Goal: Task Accomplishment & Management: Use online tool/utility

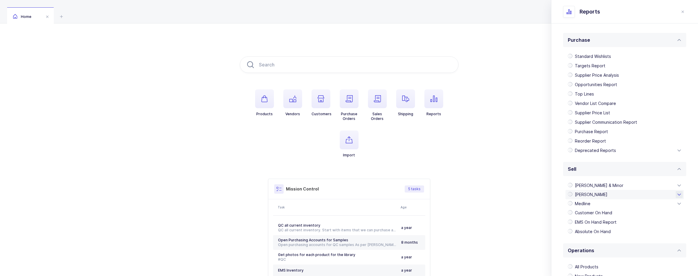
click at [575, 192] on div "[PERSON_NAME]" at bounding box center [624, 194] width 118 height 9
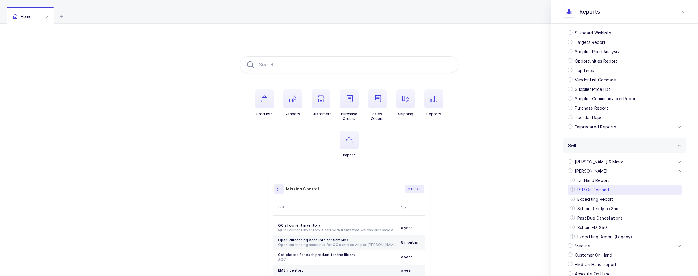
scroll to position [117, 0]
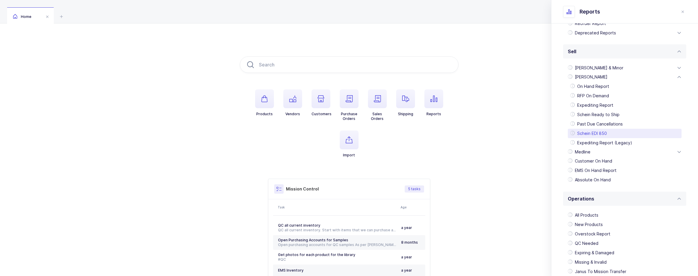
click at [591, 131] on div "Schein EDI 850" at bounding box center [624, 133] width 114 height 9
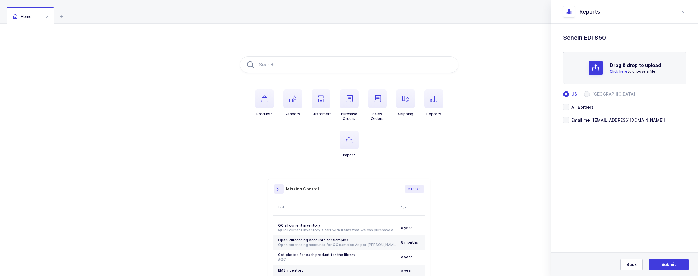
scroll to position [0, 0]
click at [641, 265] on button "Back" at bounding box center [631, 264] width 22 height 12
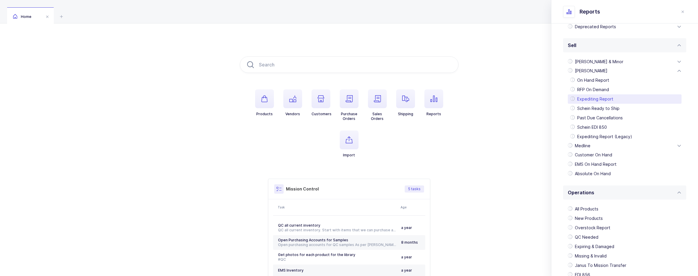
scroll to position [169, 0]
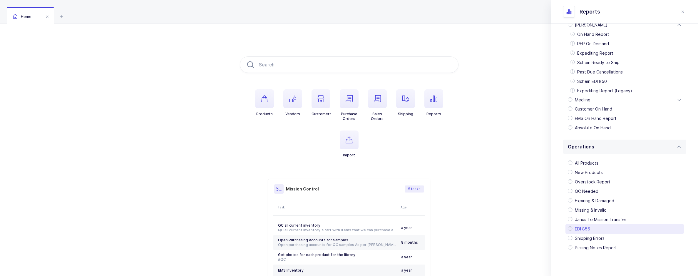
click at [592, 227] on div "EDI 856" at bounding box center [624, 228] width 118 height 9
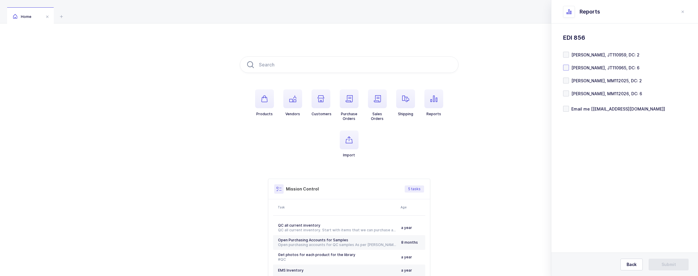
click at [569, 68] on span "[PERSON_NAME], JT110965, DC: 6" at bounding box center [604, 68] width 70 height 6
click at [569, 65] on input "[PERSON_NAME], JT110965, DC: 6" at bounding box center [569, 65] width 0 height 0
click at [568, 91] on span at bounding box center [566, 93] width 6 height 6
click at [569, 90] on input "[PERSON_NAME], MM112026, DC: 6" at bounding box center [569, 90] width 0 height 0
click at [574, 109] on span "Email me [[EMAIL_ADDRESS][DOMAIN_NAME]]" at bounding box center [617, 109] width 96 height 6
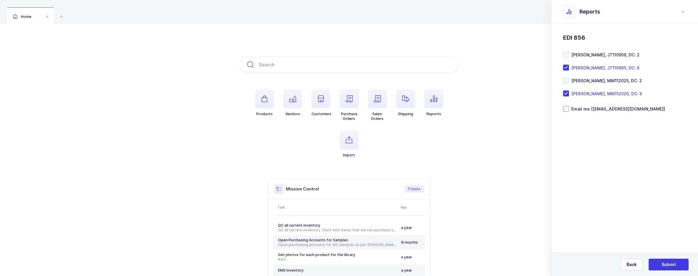
click at [569, 106] on input "Email me [[EMAIL_ADDRESS][DOMAIN_NAME]]" at bounding box center [569, 106] width 0 height 0
click at [657, 263] on button "Submit" at bounding box center [668, 264] width 40 height 12
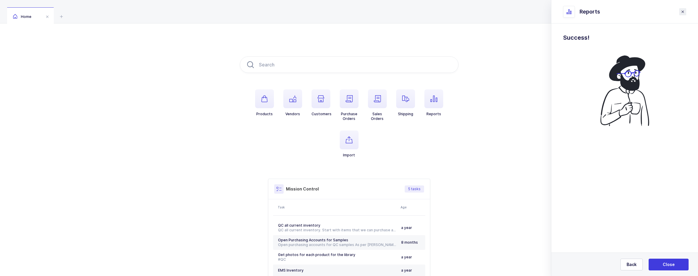
click at [0, 0] on icon "close drawer" at bounding box center [0, 0] width 0 height 0
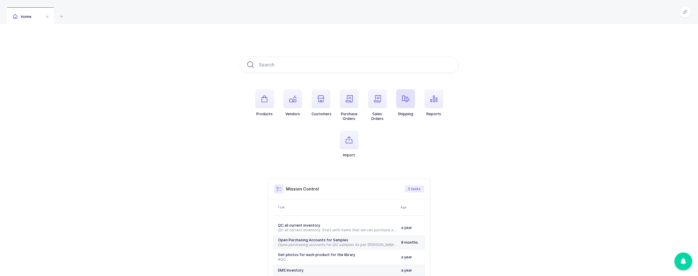
click at [414, 100] on span "button" at bounding box center [405, 98] width 19 height 19
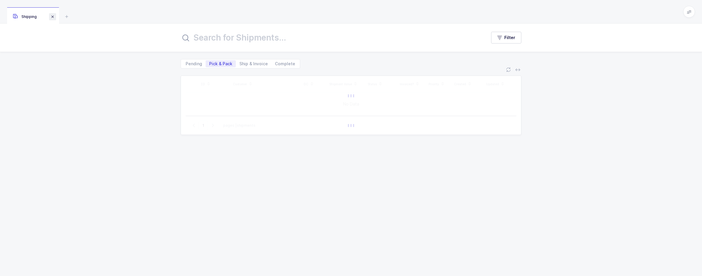
click at [56, 15] on span at bounding box center [52, 16] width 7 height 7
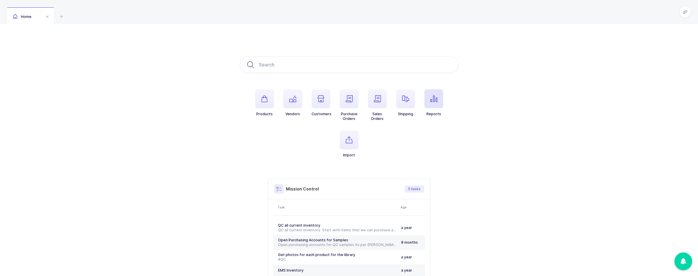
click at [433, 101] on icon "button" at bounding box center [433, 98] width 7 height 7
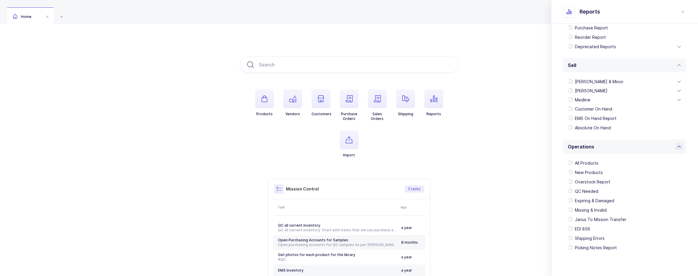
scroll to position [53, 0]
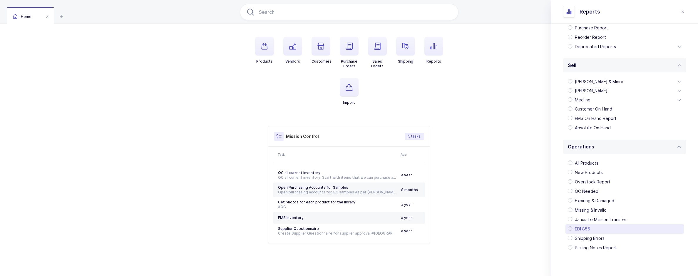
click at [592, 229] on div "EDI 856" at bounding box center [624, 228] width 118 height 9
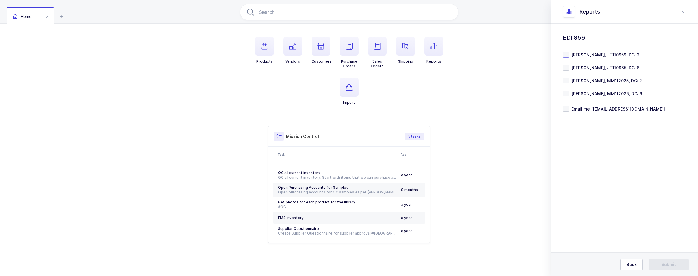
click at [605, 56] on span "[PERSON_NAME], JT110959, DC: 2" at bounding box center [604, 55] width 70 height 6
click at [569, 52] on input "[PERSON_NAME], JT110959, DC: 2" at bounding box center [569, 52] width 0 height 0
click at [604, 79] on span "[PERSON_NAME], MM112025, DC: 2" at bounding box center [605, 81] width 73 height 6
click at [569, 78] on input "[PERSON_NAME], MM112025, DC: 2" at bounding box center [569, 78] width 0 height 0
drag, startPoint x: 661, startPoint y: 263, endPoint x: 630, endPoint y: 170, distance: 97.2
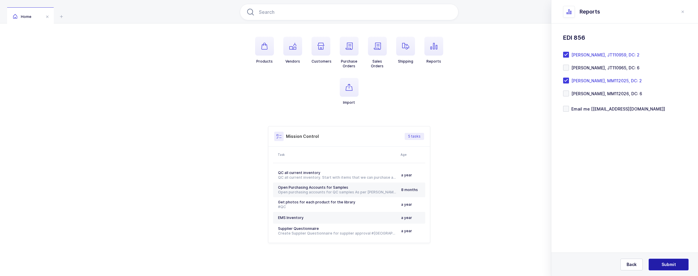
click at [634, 178] on section "Purchase Standard Wishlists Targets Report Supplier Price Analysis Opportunitie…" at bounding box center [624, 149] width 147 height 252
click at [592, 112] on div "Standard Wishlists Targets Report Supplier Price Analysis Opportunities Report …" at bounding box center [624, 87] width 147 height 128
click at [595, 110] on span "Email me [[EMAIL_ADDRESS][DOMAIN_NAME]]" at bounding box center [617, 109] width 96 height 6
click at [569, 106] on input "Email me [[EMAIL_ADDRESS][DOMAIN_NAME]]" at bounding box center [569, 106] width 0 height 0
click at [659, 262] on button "Submit" at bounding box center [668, 264] width 40 height 12
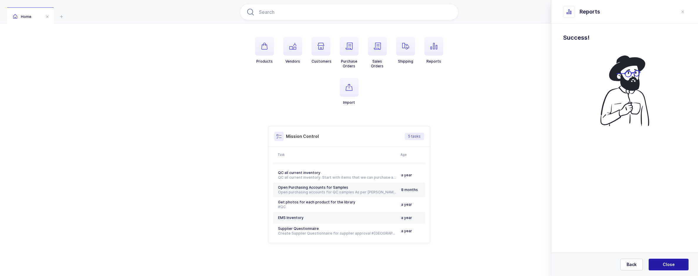
click at [664, 266] on span "Close" at bounding box center [668, 264] width 12 height 6
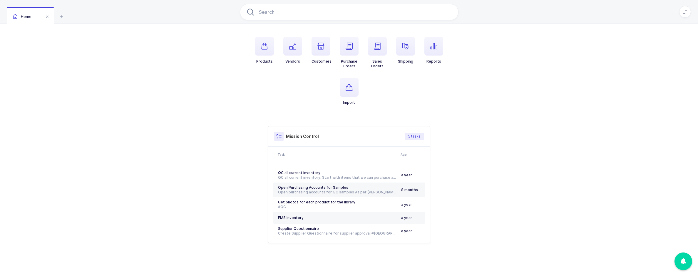
drag, startPoint x: 429, startPoint y: 50, endPoint x: 130, endPoint y: 98, distance: 302.3
click at [310, 98] on ul "Products Vendors Customers Purchase Orders Sales Orders Shipping Reports [GEOGR…" at bounding box center [349, 76] width 219 height 78
